Goal: Navigation & Orientation: Understand site structure

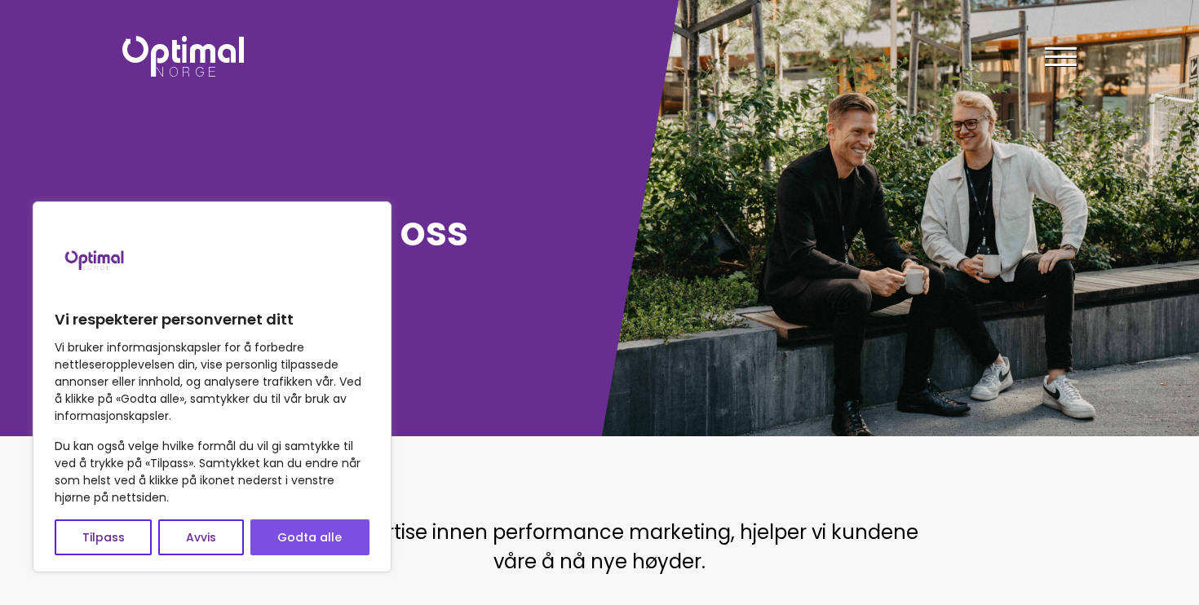
click at [338, 542] on button "Godta alle" at bounding box center [309, 538] width 119 height 36
checkbox input "true"
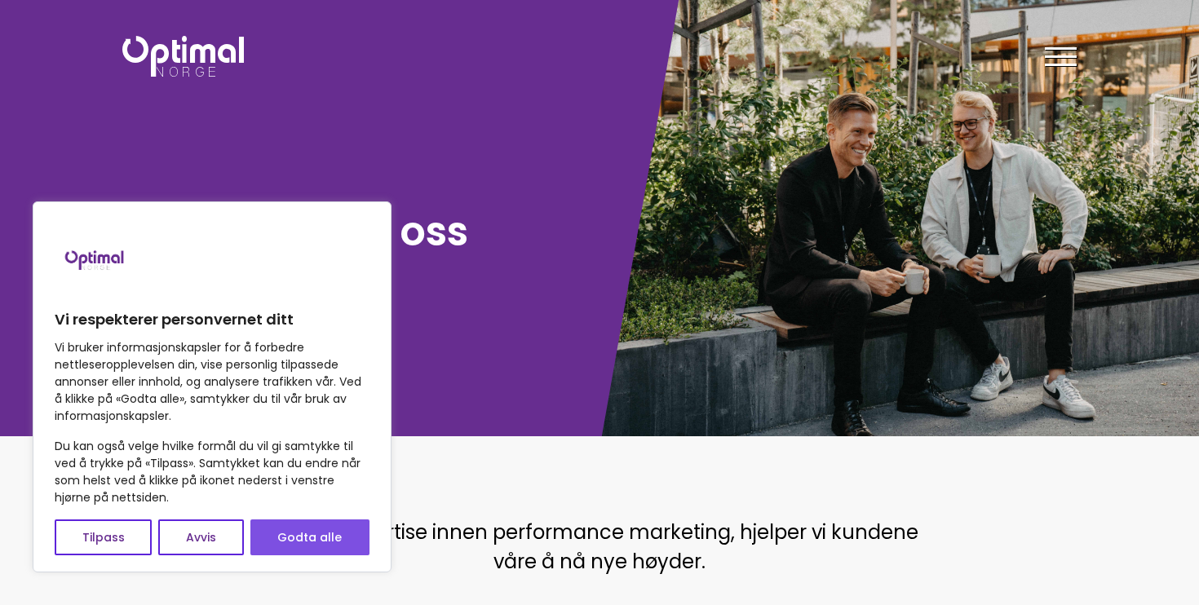
checkbox input "true"
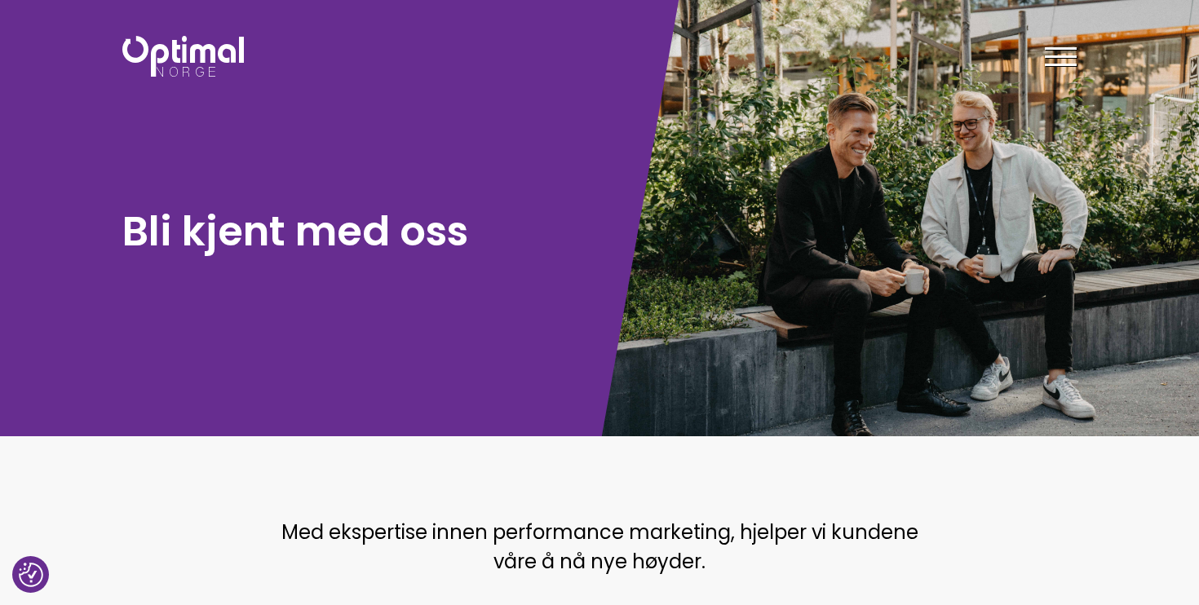
click at [1078, 60] on div "Tjenester Menneskene Om oss Kontakt oss Kundecaser Artikler Ledige stillinger F…" at bounding box center [844, 56] width 489 height 47
click at [1070, 60] on div at bounding box center [1061, 59] width 32 height 41
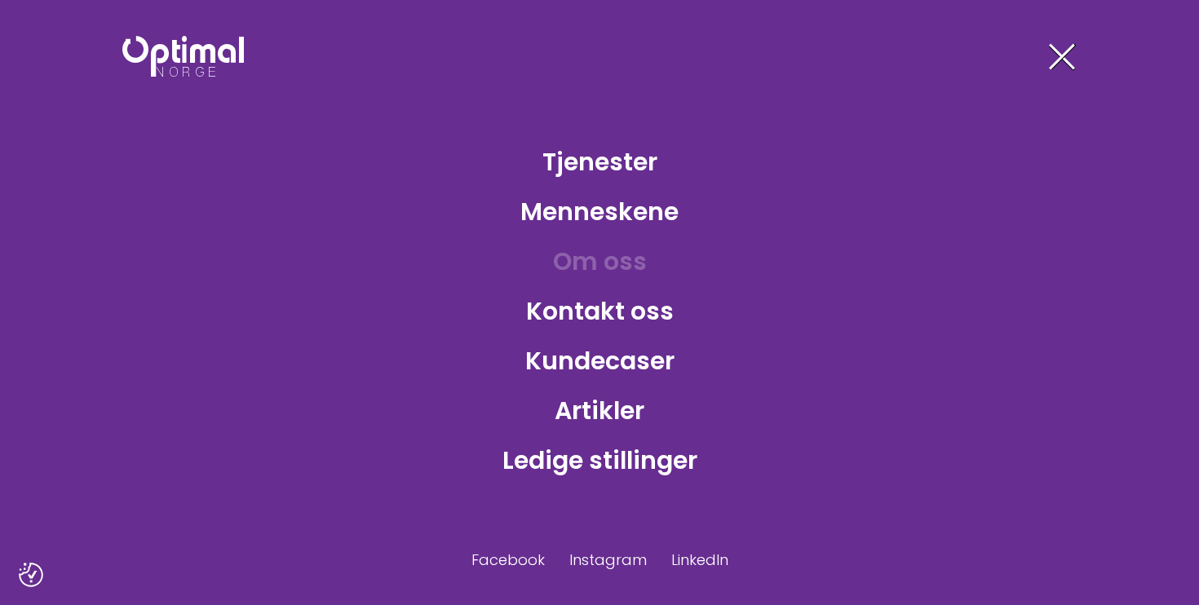
click at [590, 261] on link "Om oss" at bounding box center [600, 261] width 120 height 53
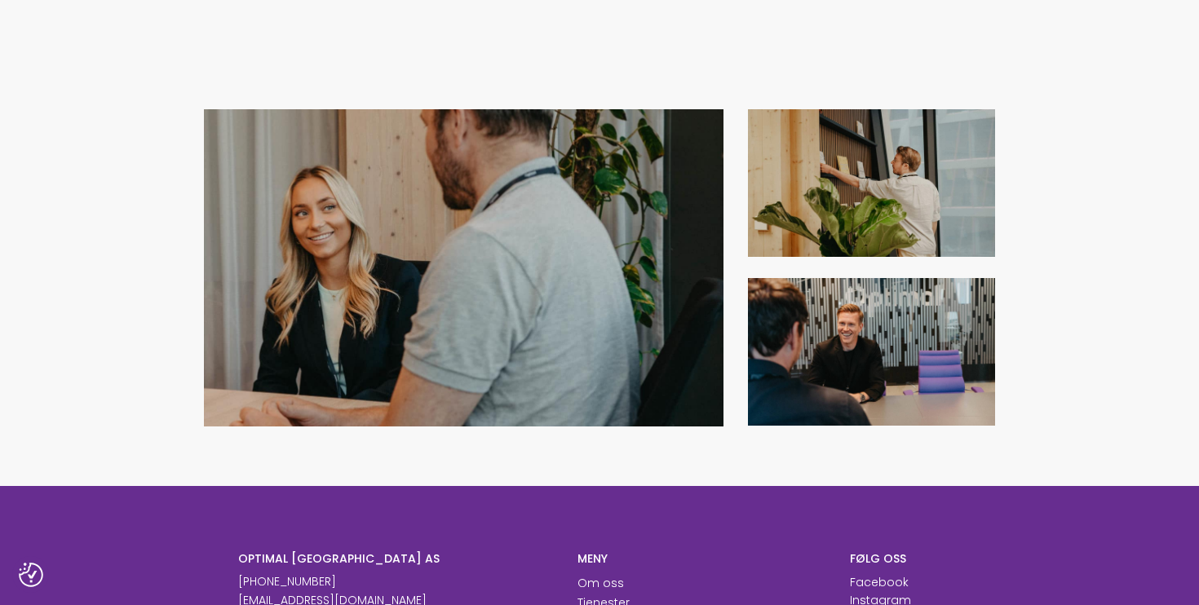
scroll to position [1972, 0]
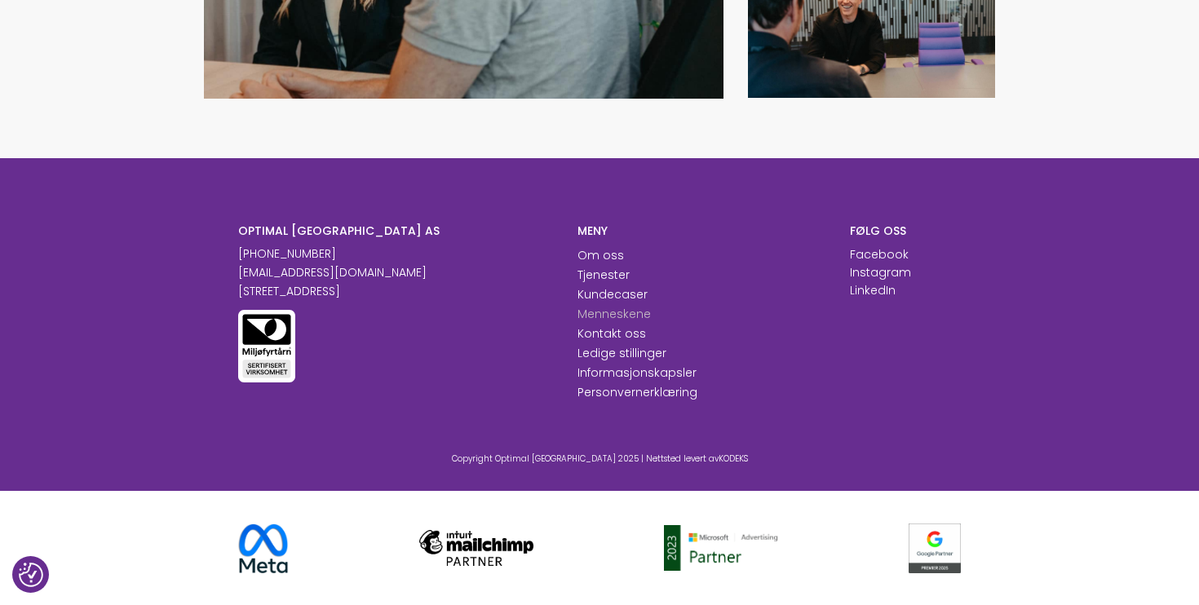
click at [634, 313] on link "Menneskene" at bounding box center [614, 314] width 73 height 16
